Goal: Task Accomplishment & Management: Manage account settings

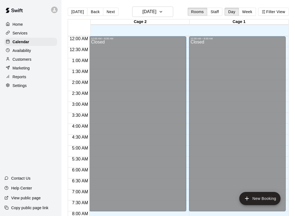
scroll to position [317, 0]
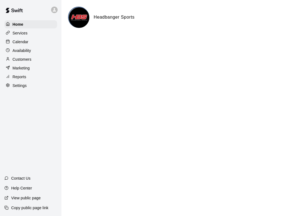
click at [32, 45] on div "Calendar" at bounding box center [30, 42] width 53 height 8
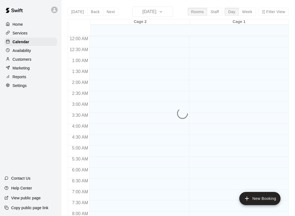
scroll to position [317, 0]
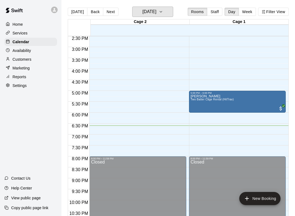
click at [172, 7] on button "[DATE]" at bounding box center [152, 12] width 41 height 10
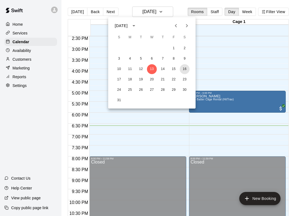
click at [188, 69] on button "16" at bounding box center [185, 69] width 10 height 10
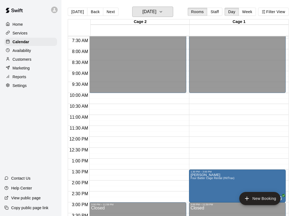
scroll to position [162, 0]
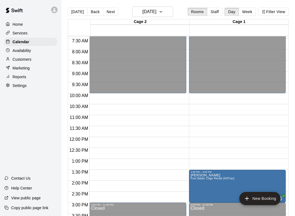
click at [267, 133] on div "12:00 AM – 10:00 AM Closed 1:30 PM – 3:00 PM [PERSON_NAME] Four Batter Cage Ren…" at bounding box center [237, 137] width 97 height 524
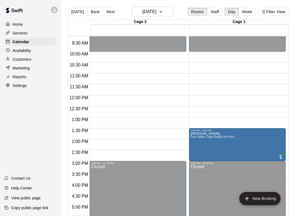
scroll to position [237, 0]
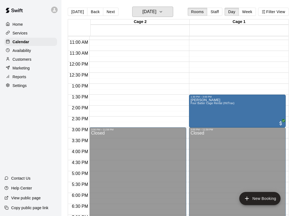
click at [155, 12] on h6 "[DATE]" at bounding box center [149, 12] width 14 height 8
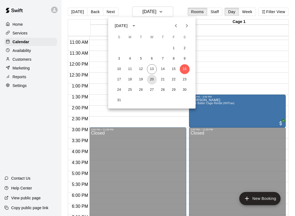
click at [148, 76] on button "20" at bounding box center [152, 80] width 10 height 10
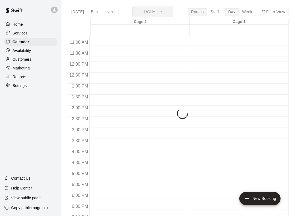
click at [169, 14] on button "[DATE]" at bounding box center [152, 12] width 41 height 10
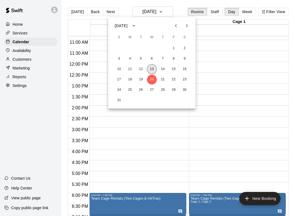
click at [152, 65] on button "13" at bounding box center [152, 69] width 10 height 10
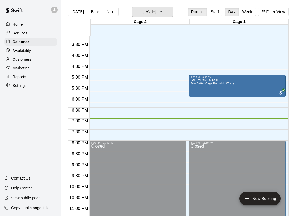
scroll to position [332, 0]
